Goal: Information Seeking & Learning: Learn about a topic

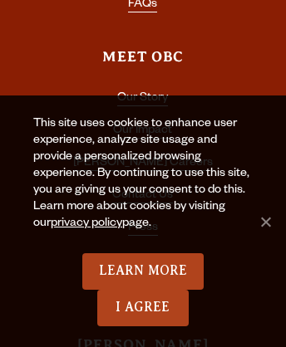
scroll to position [5312, 0]
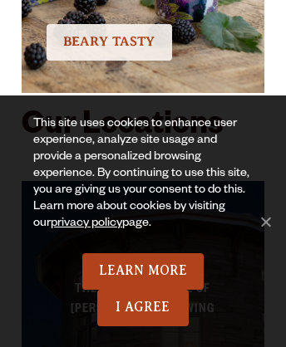
click at [108, 34] on span "Beary Tasty" at bounding box center [109, 41] width 92 height 15
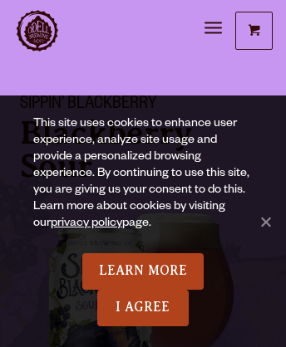
scroll to position [3330, 0]
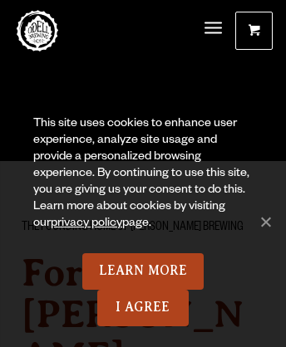
scroll to position [11632, 0]
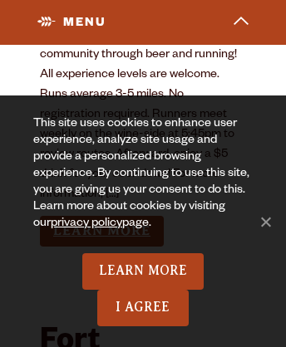
click at [101, 216] on link "Learn More" at bounding box center [102, 231] width 124 height 31
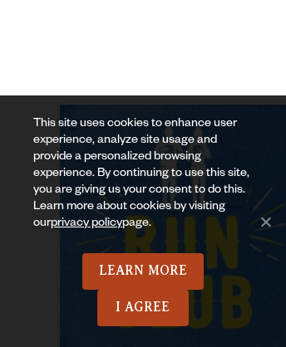
scroll to position [1081, 0]
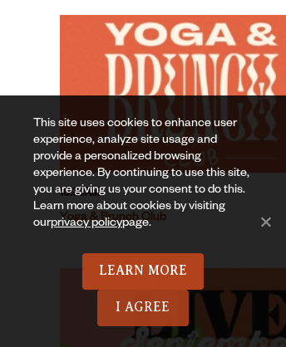
click at [143, 308] on link "I Agree" at bounding box center [142, 308] width 91 height 37
